Goal: Book appointment/travel/reservation

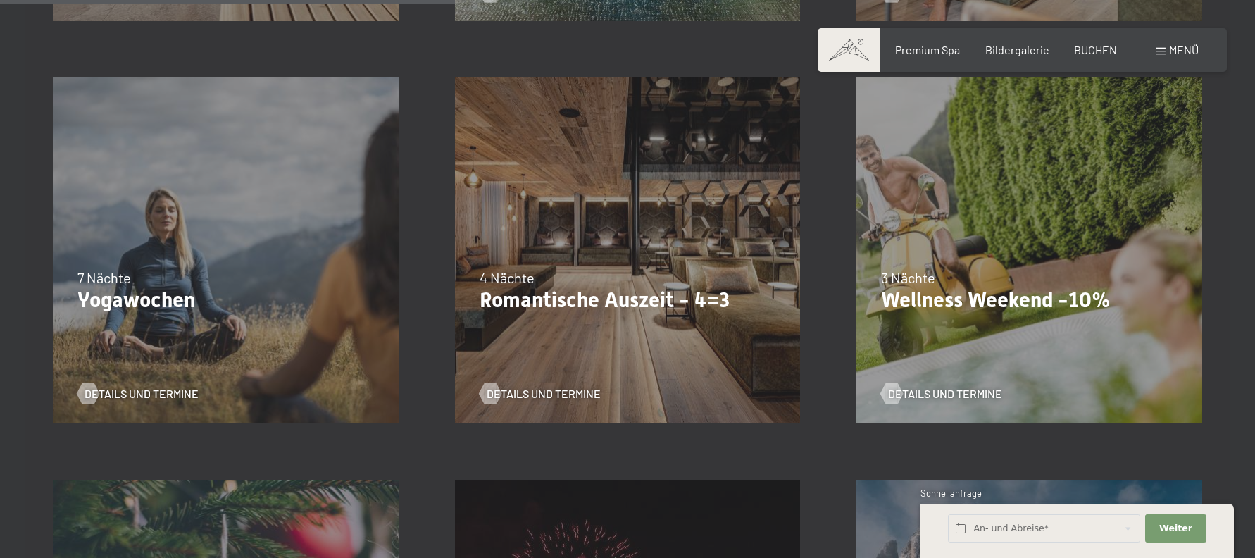
scroll to position [1197, 0]
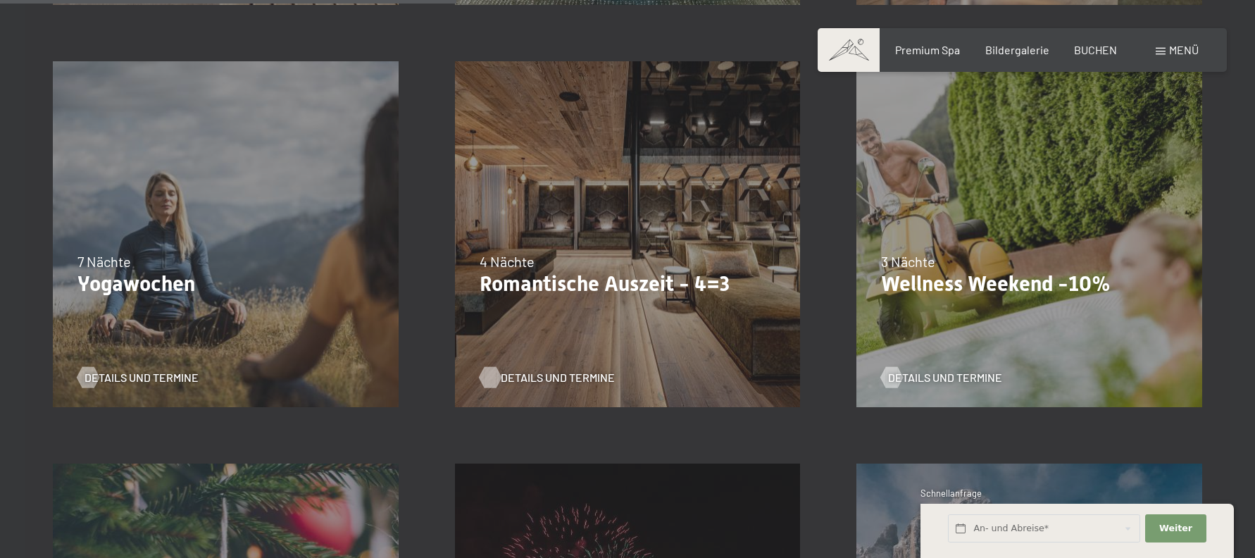
click at [515, 375] on span "Details und Termine" at bounding box center [558, 377] width 114 height 15
